Goal: Information Seeking & Learning: Check status

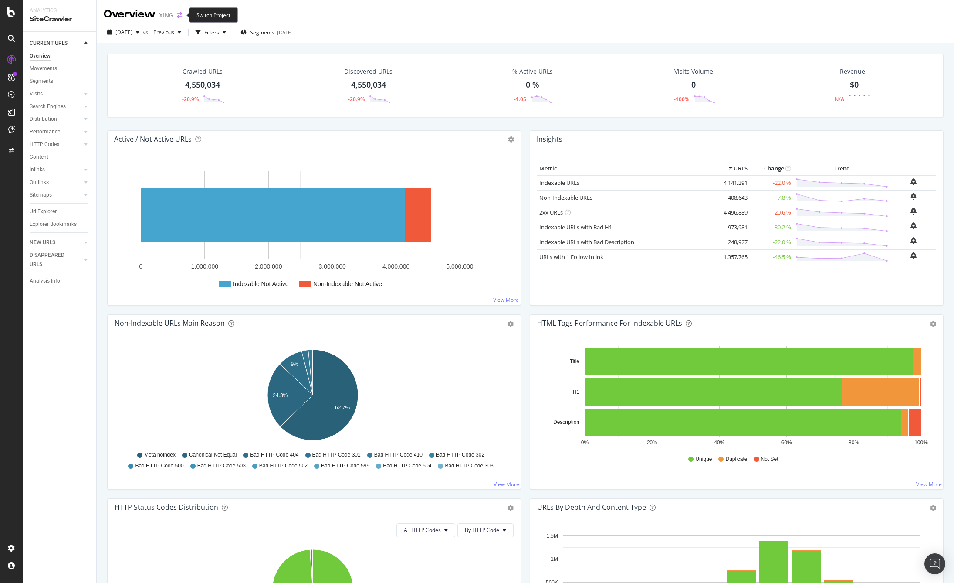
click at [180, 14] on icon "arrow-right-arrow-left" at bounding box center [179, 15] width 5 height 6
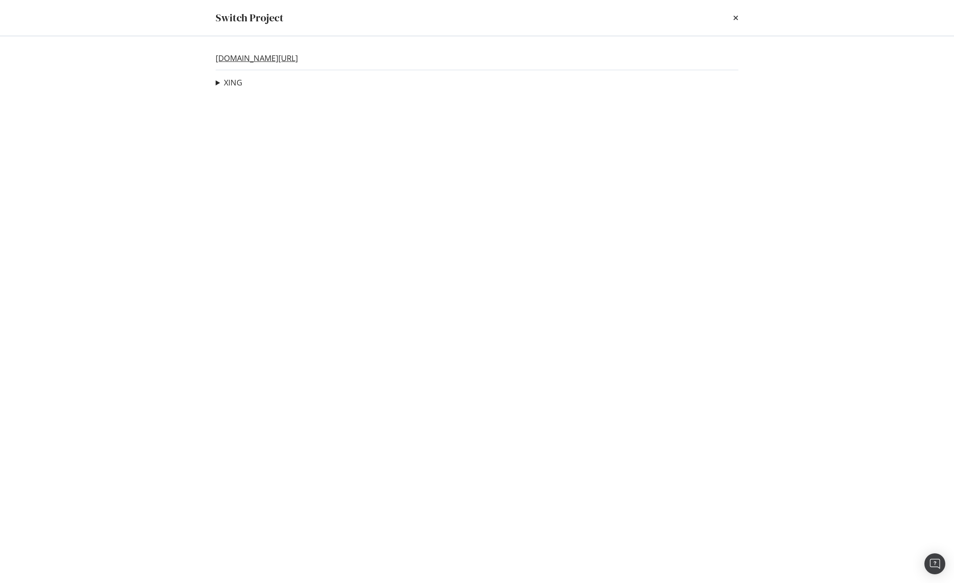
click at [236, 61] on link "[DOMAIN_NAME][URL]" at bounding box center [257, 58] width 82 height 9
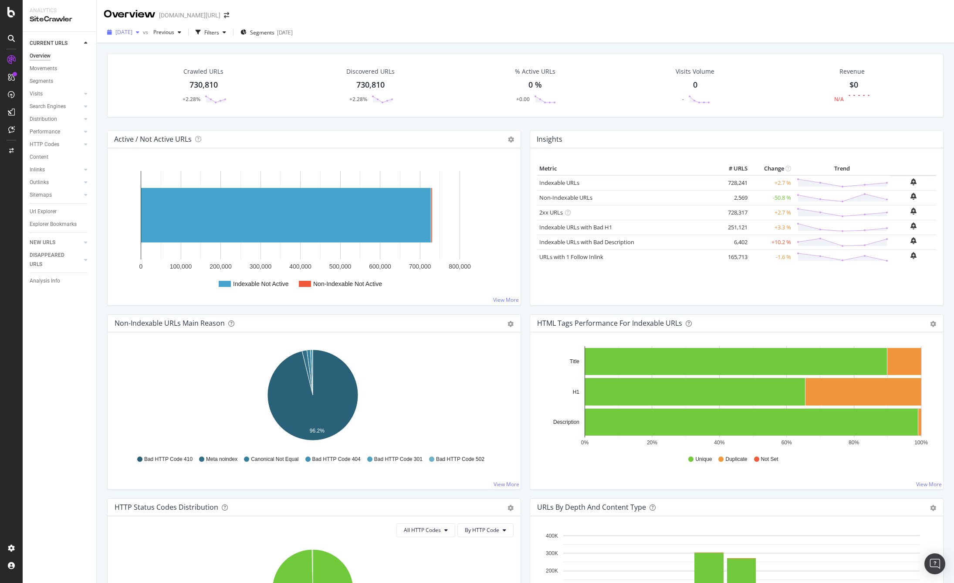
click at [131, 34] on span "[DATE]" at bounding box center [123, 31] width 17 height 7
click at [98, 46] on div "Crawled URLs 730,810 +2.28% Discovered URLs 730,810 +2.28% % Active URLs 0 % +0…" at bounding box center [526, 334] width 858 height 583
click at [47, 66] on div "Movements" at bounding box center [43, 68] width 27 height 9
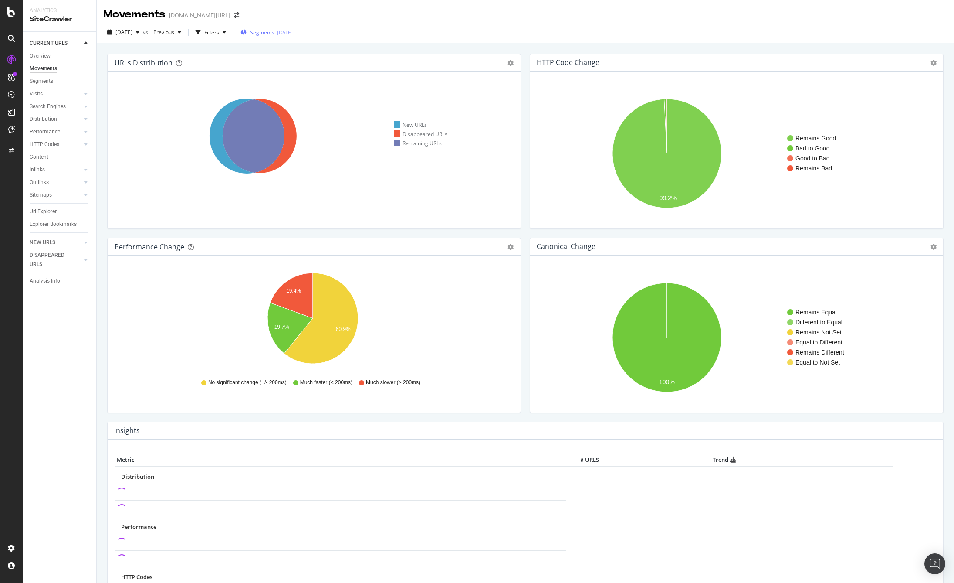
click at [275, 31] on span "Segments" at bounding box center [262, 32] width 24 height 7
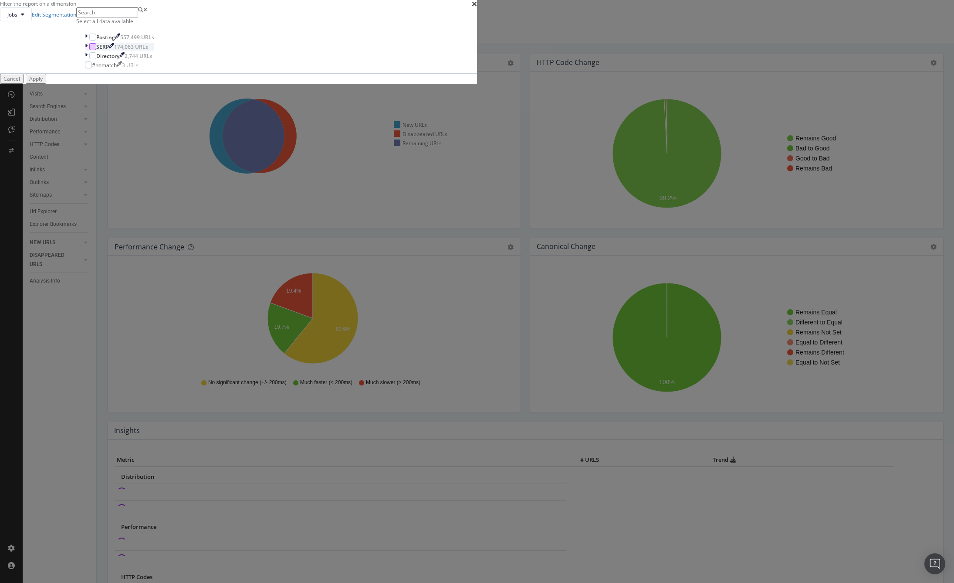
click at [96, 50] on div "modal" at bounding box center [92, 46] width 7 height 7
click at [43, 82] on div "Apply" at bounding box center [36, 78] width 14 height 7
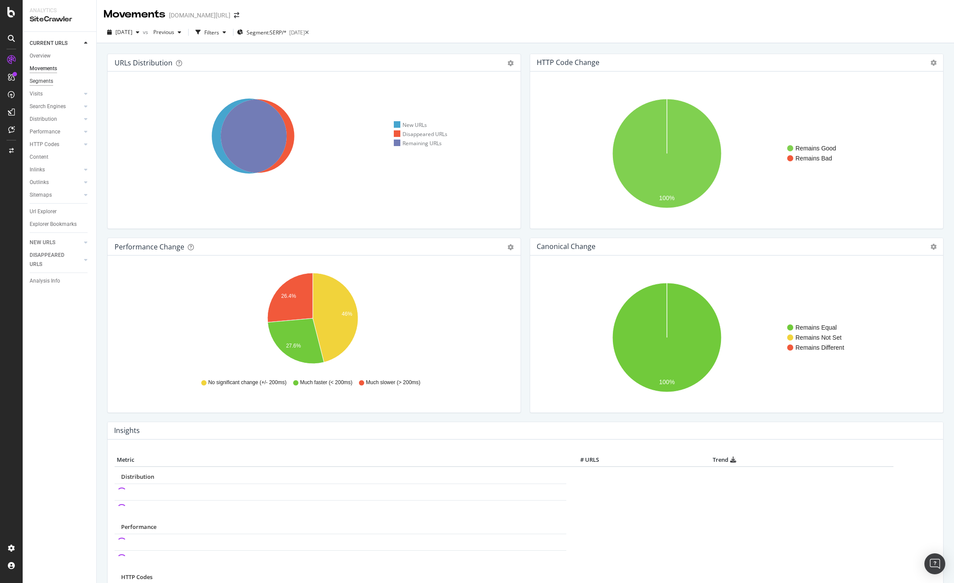
click at [43, 80] on div "Segments" at bounding box center [42, 81] width 24 height 9
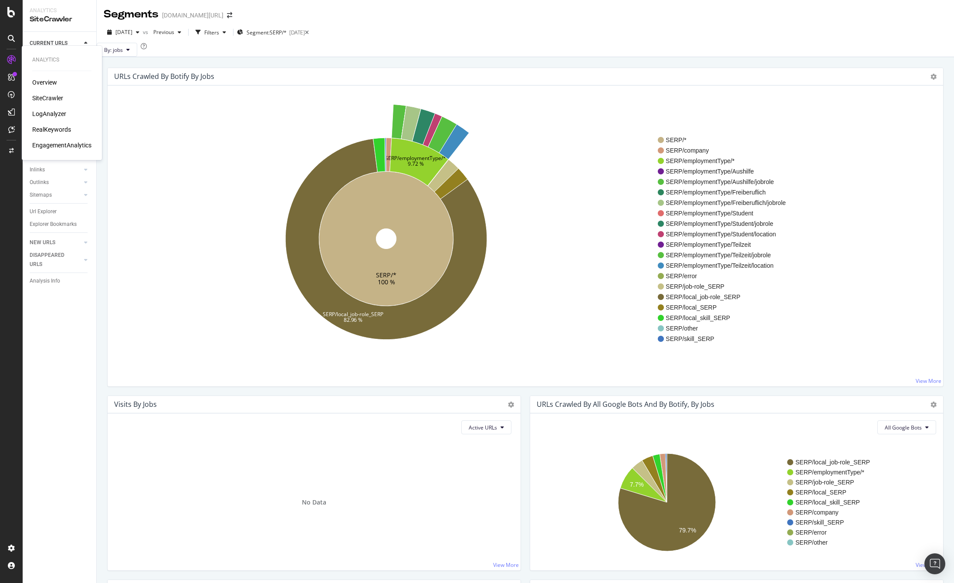
click at [46, 81] on div "Overview" at bounding box center [44, 82] width 25 height 9
